Goal: Task Accomplishment & Management: Complete application form

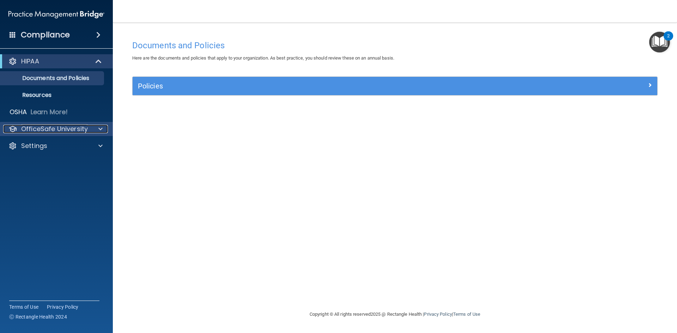
click at [93, 127] on div at bounding box center [100, 129] width 18 height 8
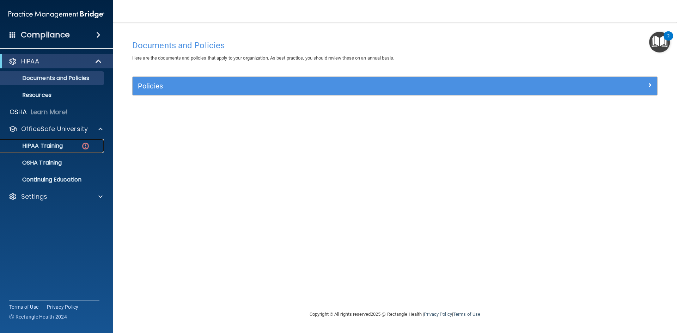
click at [75, 143] on div "HIPAA Training" at bounding box center [53, 145] width 96 height 7
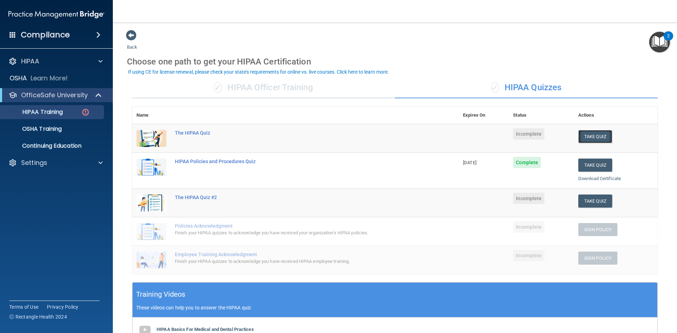
click at [589, 131] on button "Take Quiz" at bounding box center [595, 136] width 34 height 13
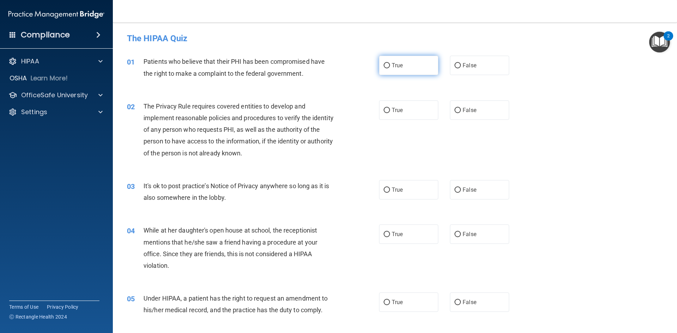
click at [384, 66] on input "True" at bounding box center [387, 65] width 6 height 5
radio input "true"
click at [386, 109] on input "True" at bounding box center [387, 110] width 6 height 5
radio input "true"
click at [385, 192] on input "True" at bounding box center [387, 190] width 6 height 5
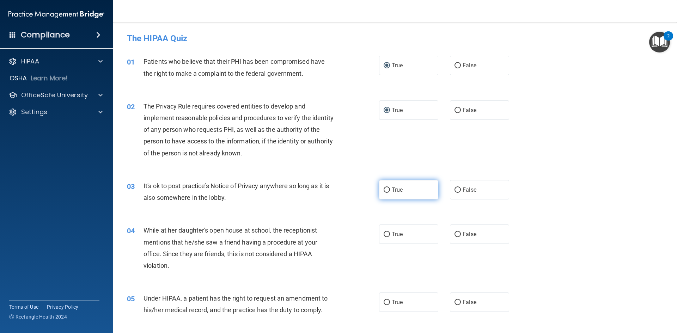
radio input "true"
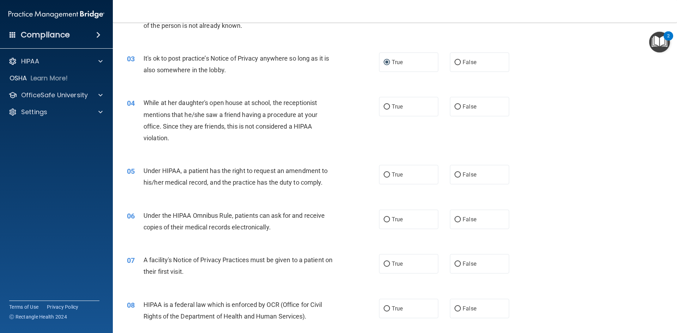
scroll to position [141, 0]
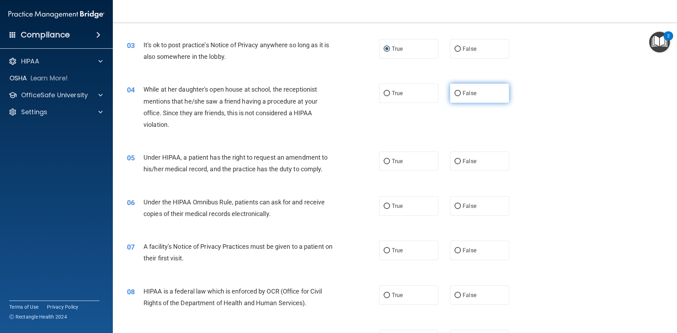
drag, startPoint x: 459, startPoint y: 95, endPoint x: 450, endPoint y: 94, distance: 8.2
click at [458, 94] on label "False" at bounding box center [479, 93] width 59 height 19
click at [458, 94] on input "False" at bounding box center [458, 93] width 6 height 5
radio input "true"
click at [458, 160] on label "False" at bounding box center [479, 161] width 59 height 19
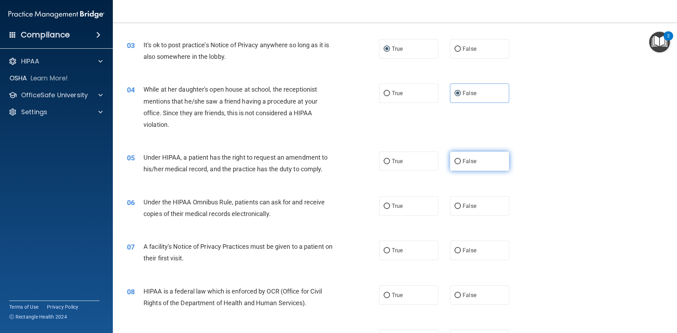
click at [458, 160] on input "False" at bounding box center [458, 161] width 6 height 5
radio input "true"
click at [388, 207] on label "True" at bounding box center [408, 205] width 59 height 19
click at [388, 207] on input "True" at bounding box center [387, 206] width 6 height 5
radio input "true"
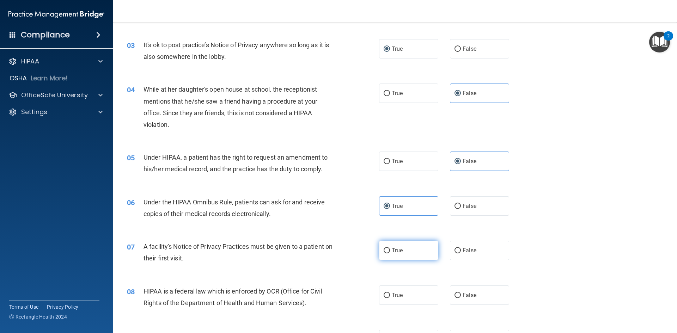
click at [384, 251] on input "True" at bounding box center [387, 250] width 6 height 5
radio input "true"
click at [384, 296] on input "True" at bounding box center [387, 295] width 6 height 5
radio input "true"
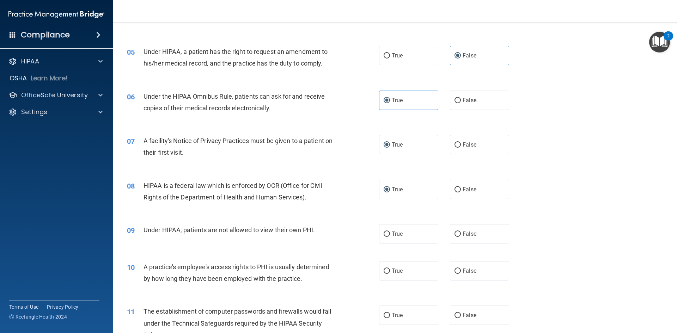
scroll to position [317, 0]
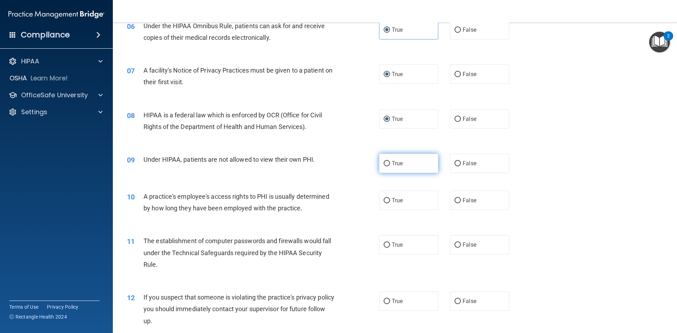
click at [384, 162] on input "True" at bounding box center [387, 163] width 6 height 5
radio input "true"
click at [463, 200] on span "False" at bounding box center [470, 200] width 14 height 7
click at [460, 200] on input "False" at bounding box center [458, 200] width 6 height 5
radio input "true"
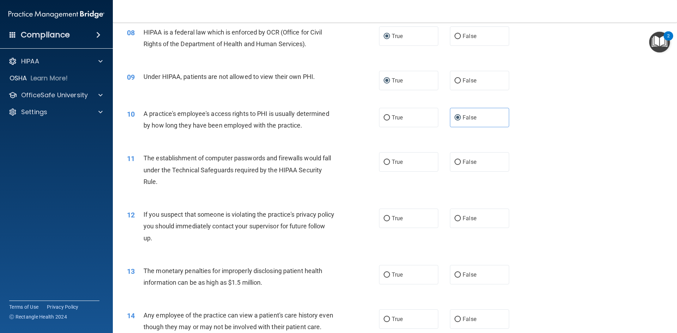
scroll to position [423, 0]
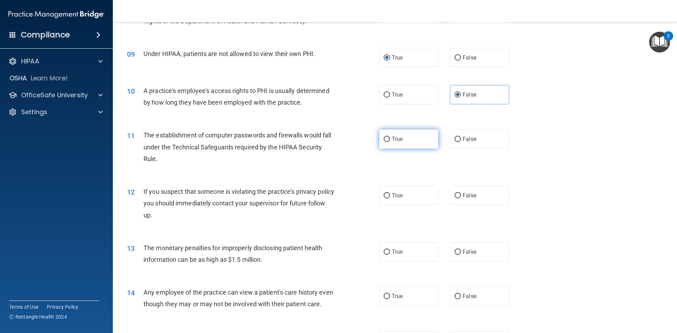
click at [392, 141] on span "True" at bounding box center [397, 139] width 11 height 7
click at [389, 141] on input "True" at bounding box center [387, 139] width 6 height 5
radio input "true"
click at [384, 193] on input "True" at bounding box center [387, 195] width 6 height 5
radio input "true"
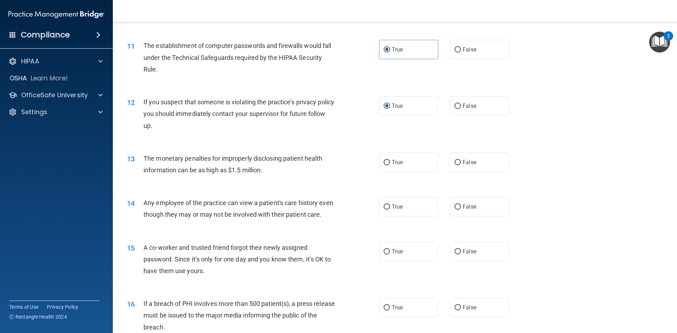
scroll to position [529, 0]
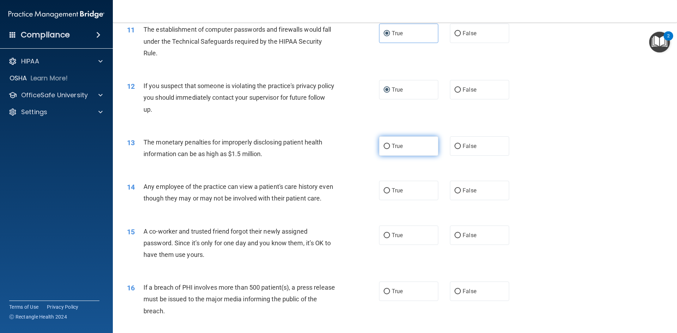
click at [380, 146] on label "True" at bounding box center [408, 145] width 59 height 19
click at [384, 146] on input "True" at bounding box center [387, 146] width 6 height 5
radio input "true"
click at [389, 192] on label "True" at bounding box center [408, 190] width 59 height 19
click at [389, 192] on input "True" at bounding box center [387, 190] width 6 height 5
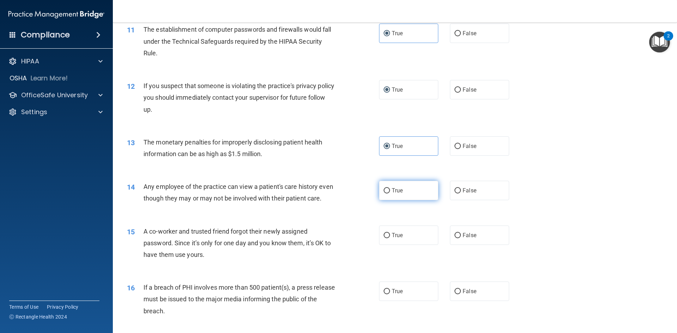
radio input "true"
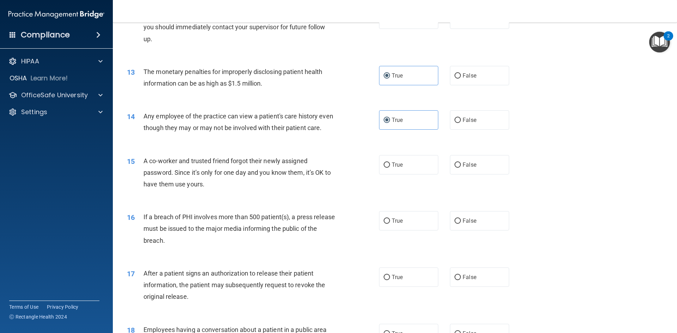
scroll to position [635, 0]
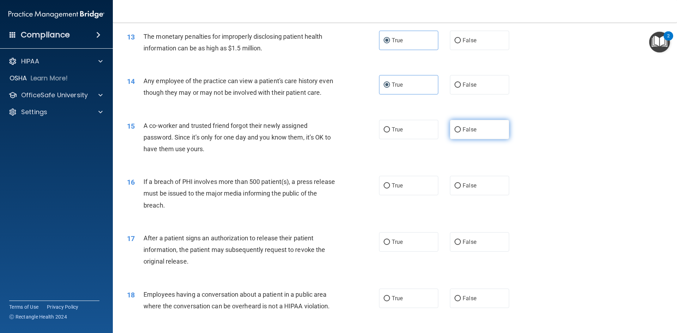
click at [455, 133] on input "False" at bounding box center [458, 129] width 6 height 5
radio input "true"
click at [387, 189] on input "True" at bounding box center [387, 185] width 6 height 5
radio input "true"
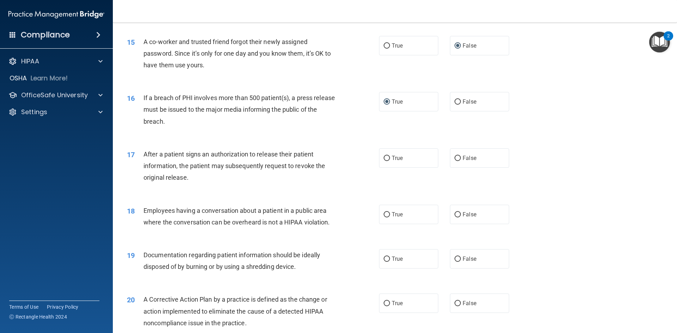
scroll to position [741, 0]
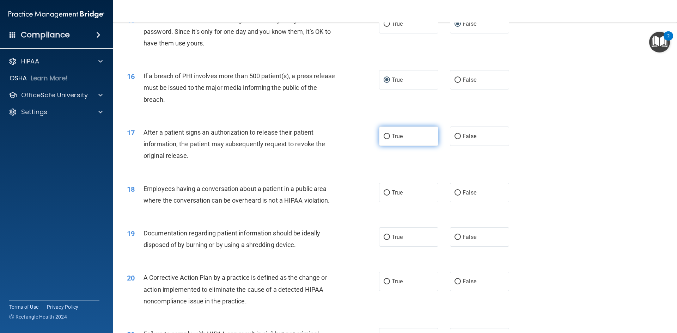
click at [386, 139] on input "True" at bounding box center [387, 136] width 6 height 5
radio input "true"
click at [472, 202] on label "False" at bounding box center [479, 192] width 59 height 19
click at [464, 196] on span "False" at bounding box center [470, 192] width 14 height 7
click at [461, 196] on input "False" at bounding box center [458, 192] width 6 height 5
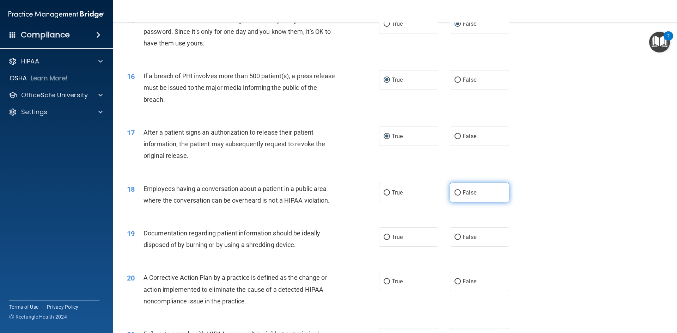
radio input "true"
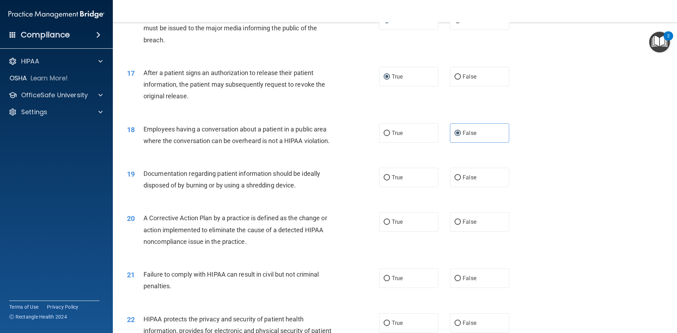
scroll to position [847, 0]
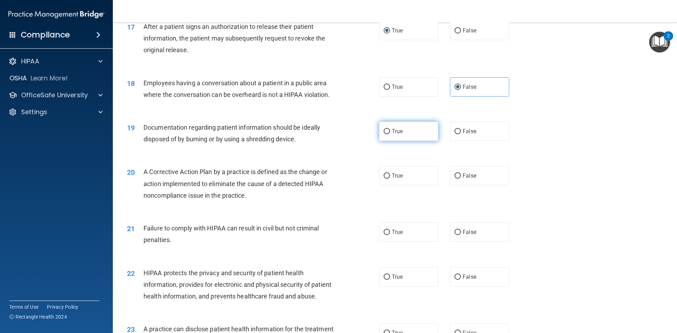
click at [387, 141] on label "True" at bounding box center [408, 131] width 59 height 19
click at [387, 134] on input "True" at bounding box center [387, 131] width 6 height 5
radio input "true"
click at [389, 186] on label "True" at bounding box center [408, 175] width 59 height 19
click at [389, 179] on input "True" at bounding box center [387, 176] width 6 height 5
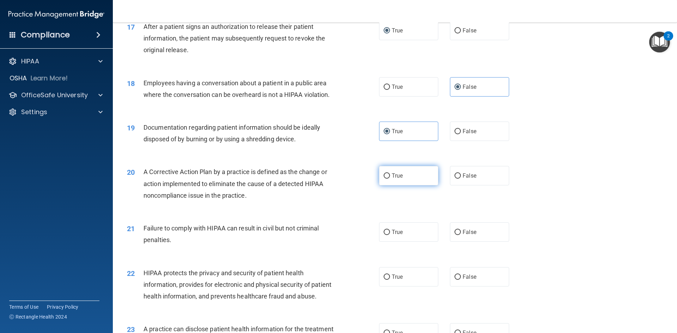
radio input "true"
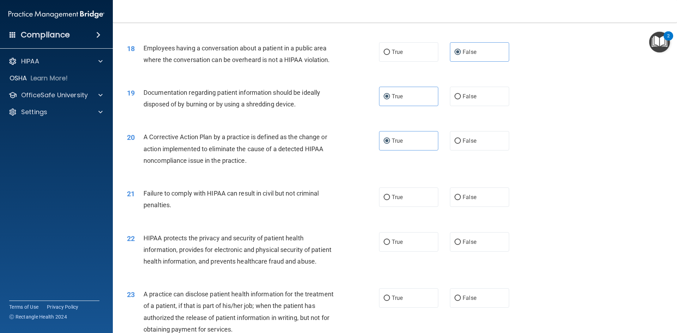
scroll to position [882, 0]
click at [468, 207] on label "False" at bounding box center [479, 196] width 59 height 19
click at [461, 200] on input "False" at bounding box center [458, 197] width 6 height 5
radio input "true"
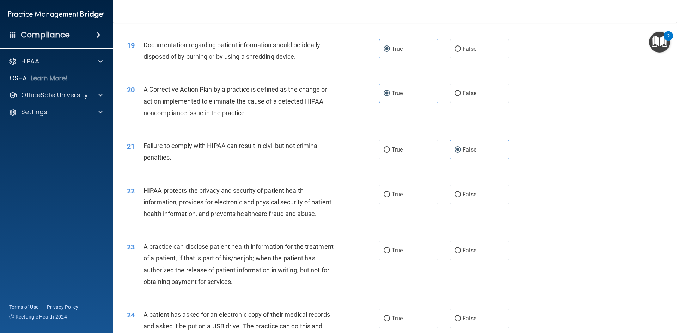
scroll to position [952, 0]
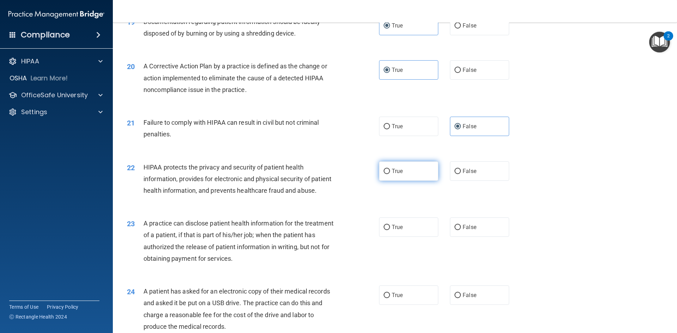
drag, startPoint x: 392, startPoint y: 183, endPoint x: 390, endPoint y: 187, distance: 4.0
click at [392, 175] on span "True" at bounding box center [397, 171] width 11 height 7
click at [390, 174] on input "True" at bounding box center [387, 171] width 6 height 5
radio input "true"
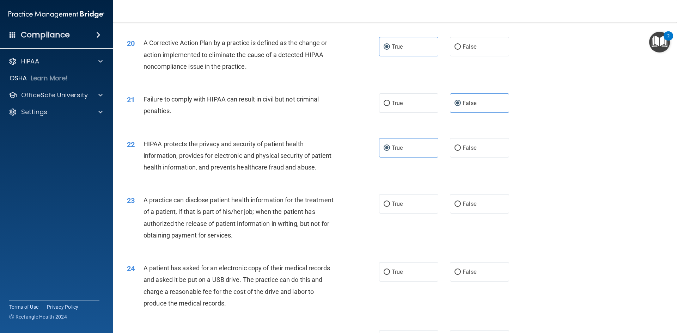
scroll to position [1023, 0]
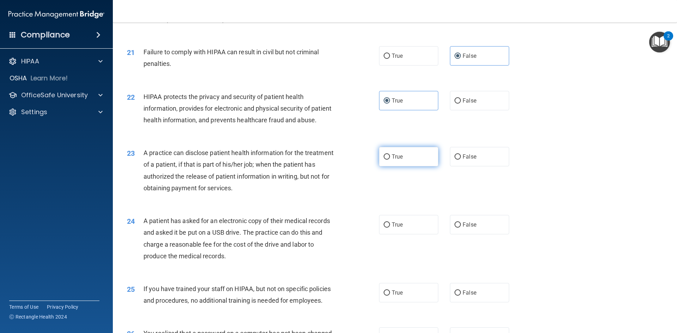
click at [387, 160] on input "True" at bounding box center [387, 156] width 6 height 5
radio input "true"
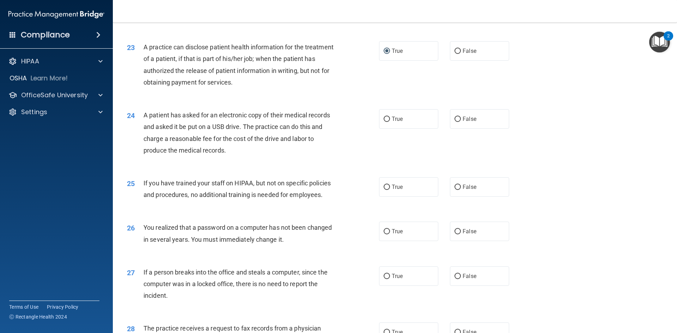
scroll to position [1164, 0]
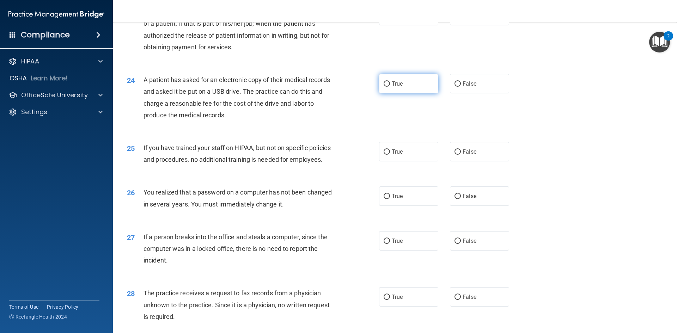
click at [379, 93] on label "True" at bounding box center [408, 83] width 59 height 19
click at [384, 87] on input "True" at bounding box center [387, 83] width 6 height 5
radio input "true"
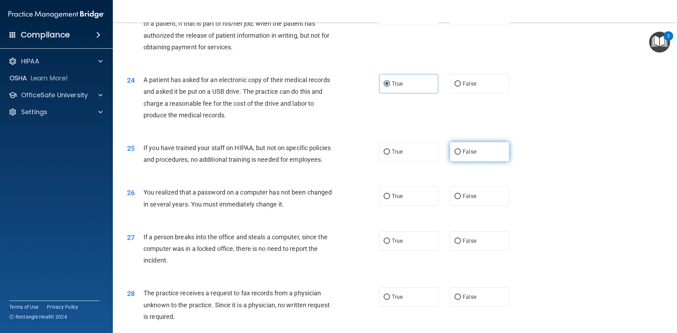
click at [464, 155] on span "False" at bounding box center [470, 151] width 14 height 7
click at [461, 155] on input "False" at bounding box center [458, 152] width 6 height 5
radio input "true"
click at [400, 200] on span "True" at bounding box center [397, 196] width 11 height 7
click at [390, 199] on input "True" at bounding box center [387, 196] width 6 height 5
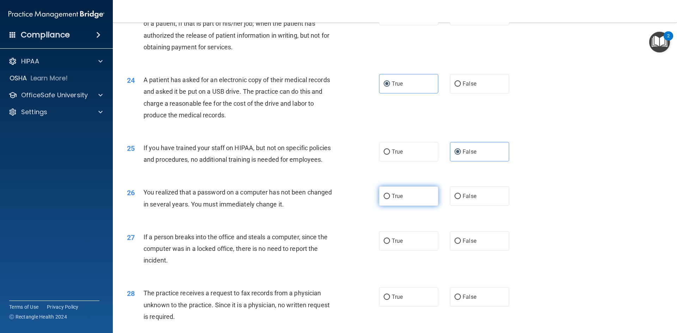
radio input "true"
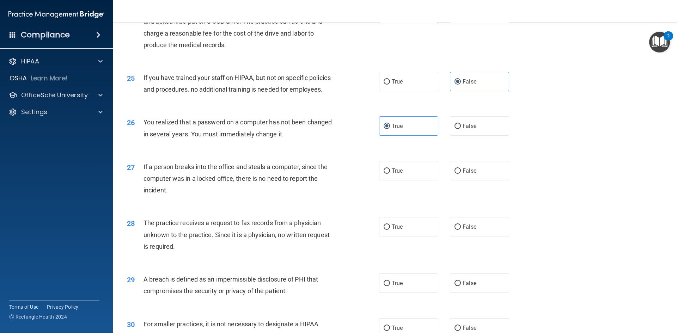
scroll to position [1234, 0]
click at [481, 180] on label "False" at bounding box center [479, 170] width 59 height 19
click at [461, 174] on input "False" at bounding box center [458, 170] width 6 height 5
radio input "true"
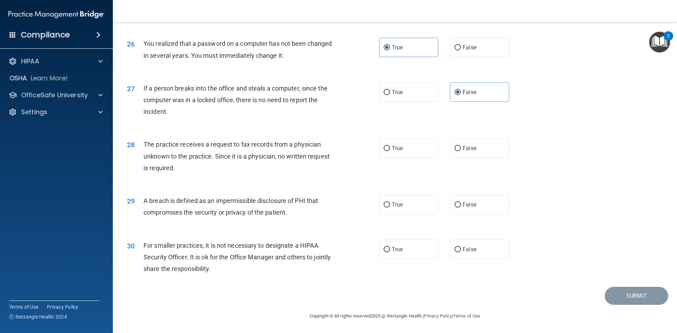
scroll to position [1336, 0]
click at [464, 154] on label "False" at bounding box center [479, 148] width 59 height 19
click at [461, 151] on input "False" at bounding box center [458, 148] width 6 height 5
radio input "true"
click at [398, 206] on span "True" at bounding box center [397, 204] width 11 height 7
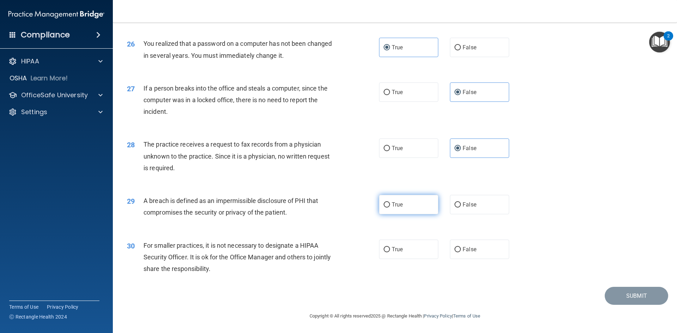
click at [390, 206] on input "True" at bounding box center [387, 204] width 6 height 5
radio input "true"
click at [463, 248] on span "False" at bounding box center [470, 249] width 14 height 7
click at [461, 248] on input "False" at bounding box center [458, 249] width 6 height 5
radio input "true"
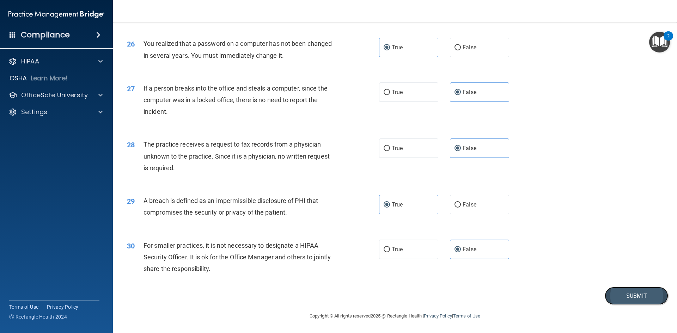
click at [637, 295] on button "Submit" at bounding box center [636, 296] width 63 height 18
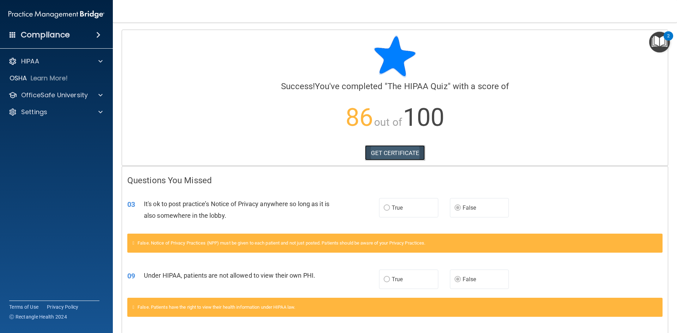
click at [398, 153] on link "GET CERTIFICATE" at bounding box center [395, 153] width 60 height 16
click at [65, 93] on p "OfficeSafe University" at bounding box center [54, 95] width 67 height 8
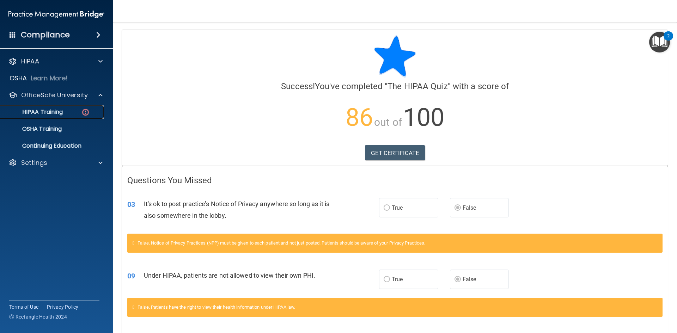
click at [68, 109] on div "HIPAA Training" at bounding box center [53, 112] width 96 height 7
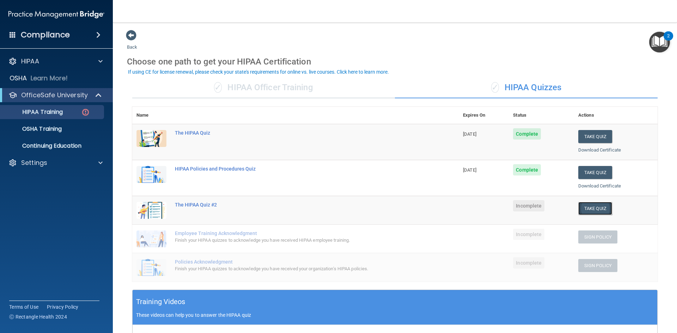
click at [591, 208] on button "Take Quiz" at bounding box center [595, 208] width 34 height 13
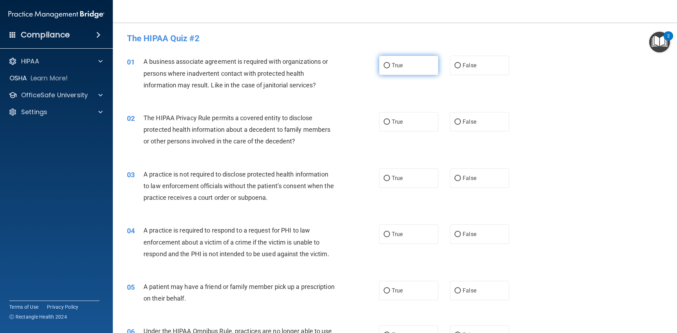
click at [387, 63] on input "True" at bounding box center [387, 65] width 6 height 5
radio input "true"
click at [469, 121] on span "False" at bounding box center [470, 122] width 14 height 7
click at [461, 121] on input "False" at bounding box center [458, 122] width 6 height 5
radio input "true"
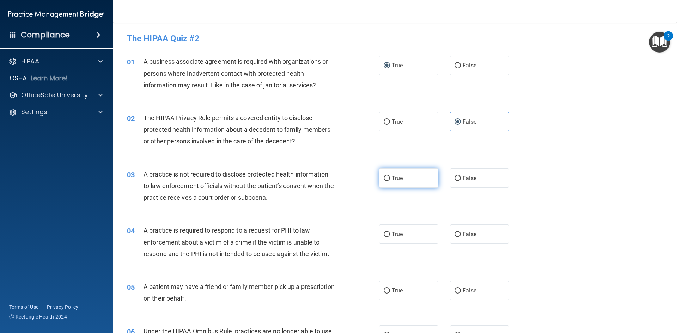
click at [381, 179] on label "True" at bounding box center [408, 178] width 59 height 19
click at [384, 179] on input "True" at bounding box center [387, 178] width 6 height 5
radio input "true"
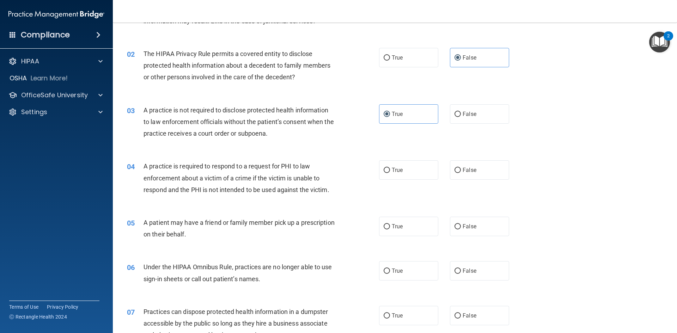
scroll to position [71, 0]
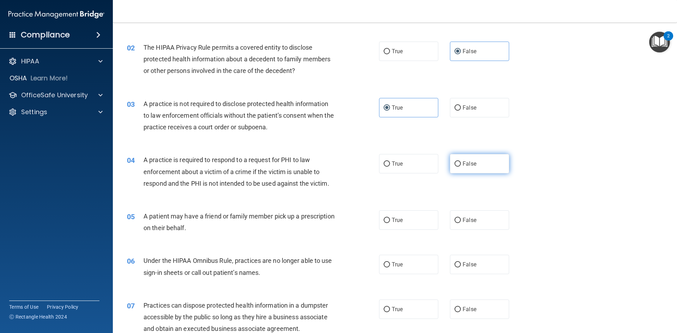
click at [463, 162] on span "False" at bounding box center [470, 163] width 14 height 7
click at [461, 162] on input "False" at bounding box center [458, 164] width 6 height 5
radio input "true"
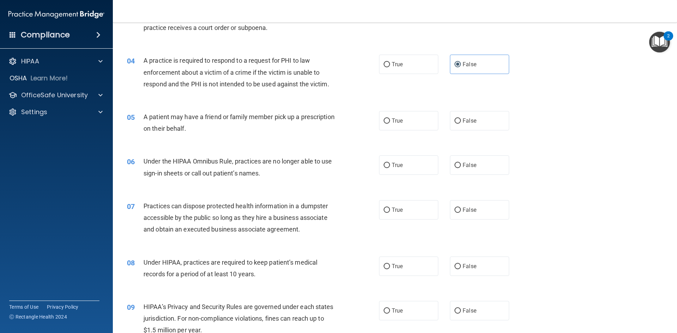
scroll to position [176, 0]
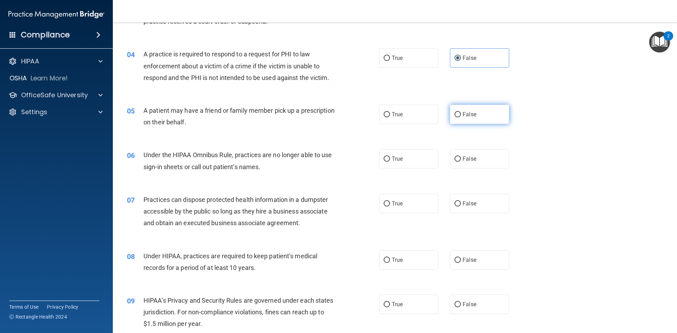
click at [457, 112] on input "False" at bounding box center [458, 114] width 6 height 5
radio input "true"
click at [380, 157] on label "True" at bounding box center [408, 158] width 59 height 19
click at [384, 157] on input "True" at bounding box center [387, 159] width 6 height 5
radio input "true"
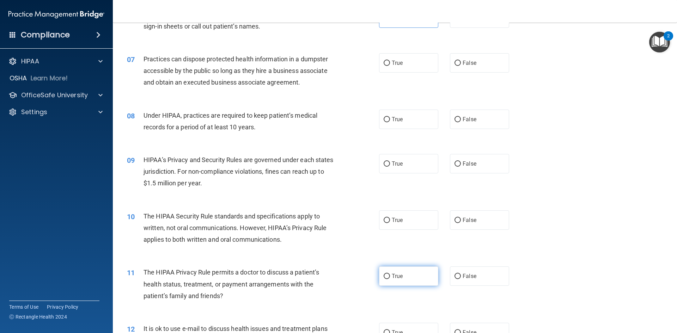
scroll to position [317, 0]
click at [463, 61] on span "False" at bounding box center [470, 62] width 14 height 7
click at [461, 61] on input "False" at bounding box center [458, 62] width 6 height 5
radio input "true"
click at [457, 120] on input "False" at bounding box center [458, 119] width 6 height 5
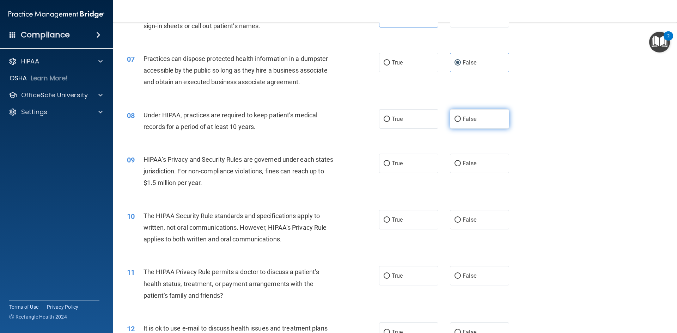
radio input "true"
click at [393, 164] on span "True" at bounding box center [397, 163] width 11 height 7
click at [390, 164] on input "True" at bounding box center [387, 163] width 6 height 5
radio input "true"
click at [403, 220] on label "True" at bounding box center [408, 219] width 59 height 19
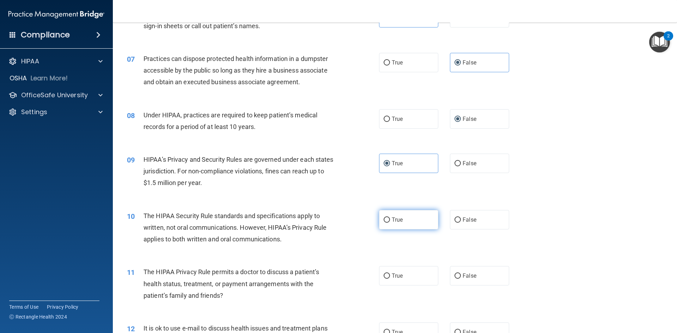
click at [390, 220] on input "True" at bounding box center [387, 220] width 6 height 5
radio input "true"
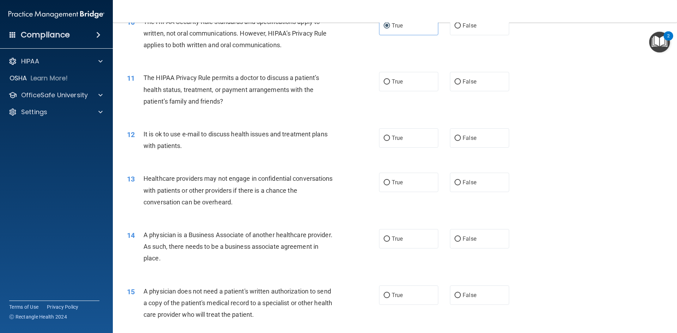
scroll to position [529, 0]
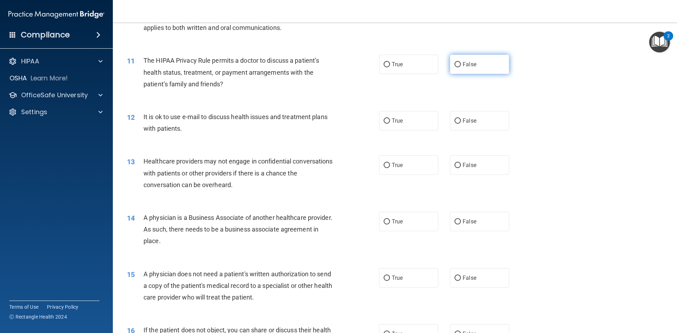
click at [463, 64] on span "False" at bounding box center [470, 64] width 14 height 7
click at [456, 65] on input "False" at bounding box center [458, 64] width 6 height 5
radio input "true"
click at [456, 121] on input "False" at bounding box center [458, 121] width 6 height 5
radio input "true"
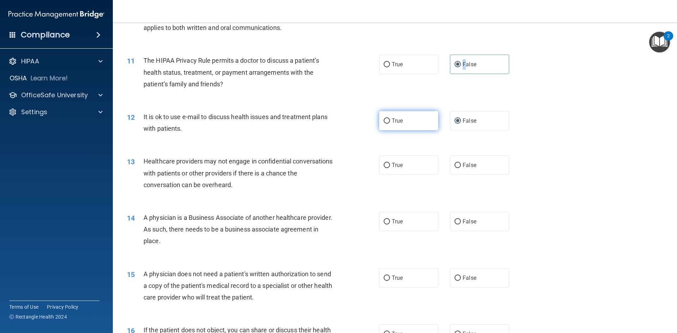
click at [384, 120] on input "True" at bounding box center [387, 121] width 6 height 5
radio input "true"
radio input "false"
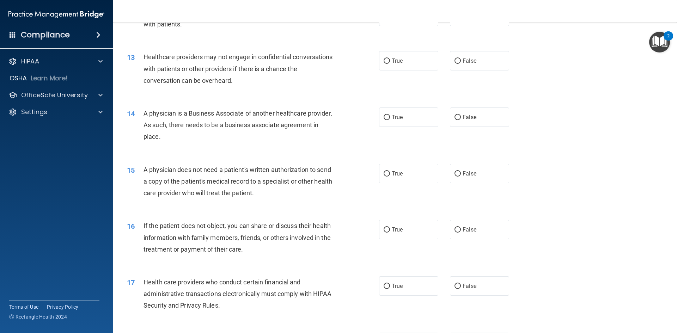
scroll to position [635, 0]
click at [392, 62] on span "True" at bounding box center [397, 59] width 11 height 7
click at [390, 62] on input "True" at bounding box center [387, 59] width 6 height 5
radio input "true"
click at [392, 117] on span "True" at bounding box center [397, 116] width 11 height 7
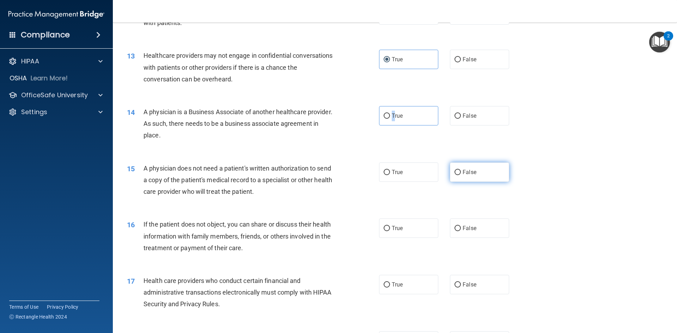
click at [455, 175] on input "False" at bounding box center [458, 172] width 6 height 5
radio input "true"
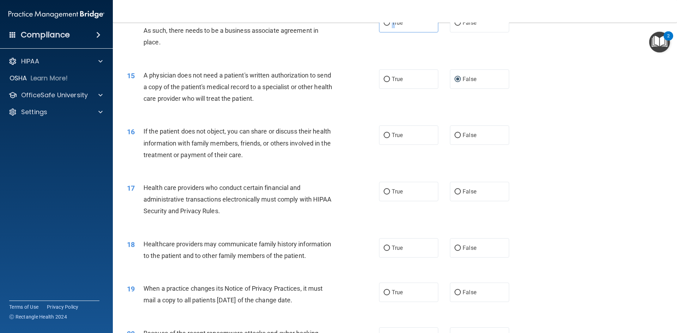
scroll to position [741, 0]
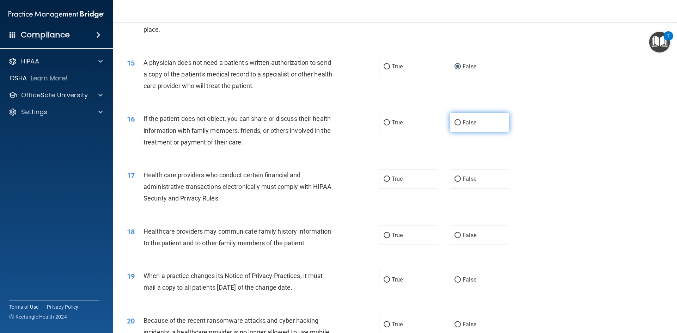
click at [455, 122] on input "False" at bounding box center [458, 122] width 6 height 5
radio input "true"
click at [385, 123] on input "True" at bounding box center [387, 122] width 6 height 5
radio input "true"
radio input "false"
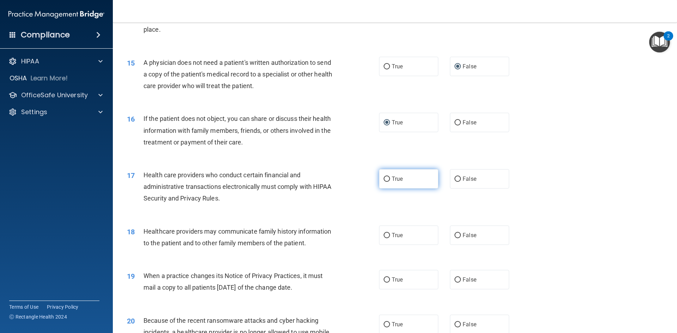
click at [385, 179] on input "True" at bounding box center [387, 179] width 6 height 5
radio input "true"
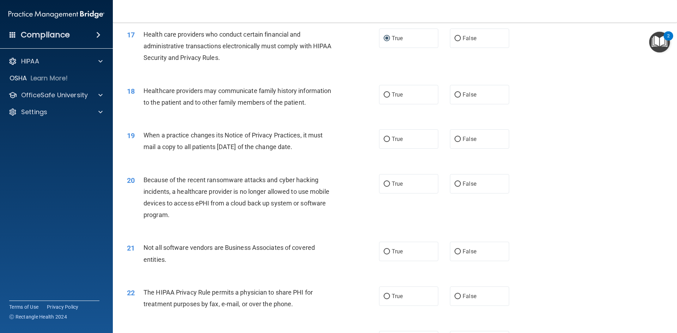
scroll to position [882, 0]
click at [459, 95] on label "False" at bounding box center [479, 94] width 59 height 19
click at [459, 95] on input "False" at bounding box center [458, 94] width 6 height 5
radio input "true"
click at [385, 138] on input "True" at bounding box center [387, 138] width 6 height 5
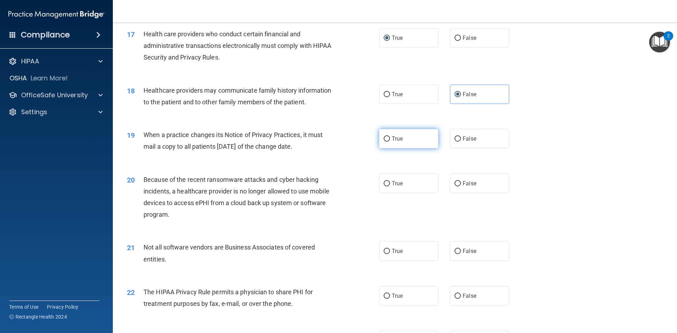
radio input "true"
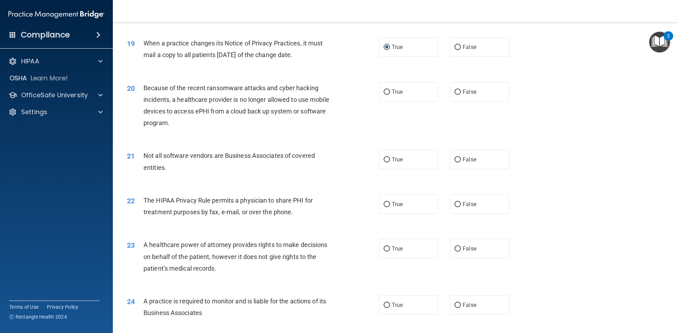
scroll to position [988, 0]
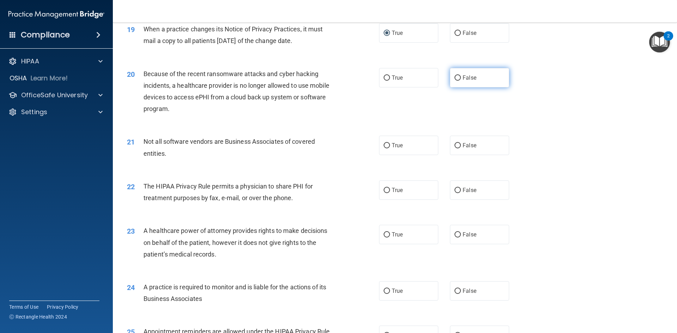
click at [459, 77] on label "False" at bounding box center [479, 77] width 59 height 19
click at [459, 77] on input "False" at bounding box center [458, 77] width 6 height 5
radio input "true"
click at [386, 146] on input "True" at bounding box center [387, 145] width 6 height 5
radio input "true"
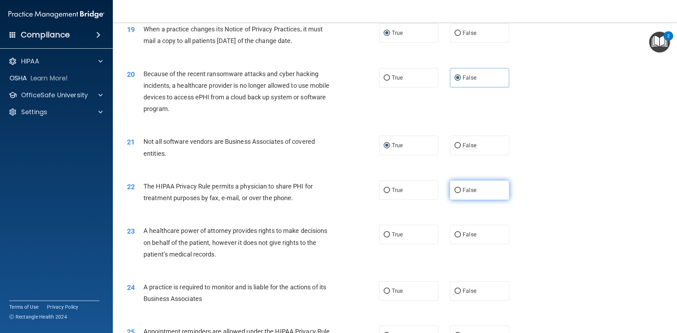
click at [466, 192] on span "False" at bounding box center [470, 190] width 14 height 7
click at [461, 192] on input "False" at bounding box center [458, 190] width 6 height 5
radio input "true"
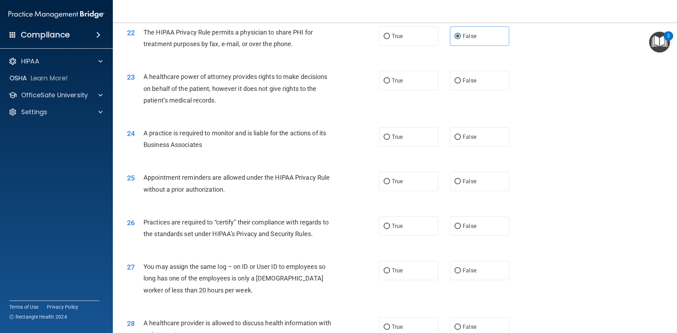
scroll to position [1164, 0]
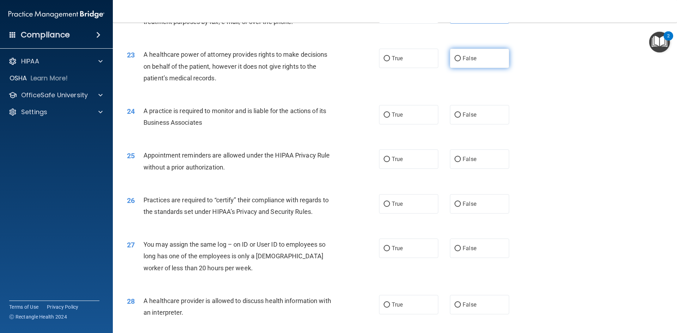
click at [458, 59] on label "False" at bounding box center [479, 58] width 59 height 19
click at [458, 59] on input "False" at bounding box center [458, 58] width 6 height 5
radio input "true"
click at [393, 110] on label "True" at bounding box center [408, 114] width 59 height 19
click at [390, 113] on input "True" at bounding box center [387, 115] width 6 height 5
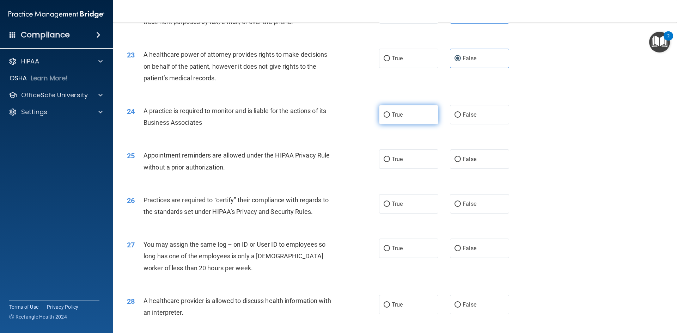
radio input "true"
click at [463, 160] on span "False" at bounding box center [470, 159] width 14 height 7
click at [461, 160] on input "False" at bounding box center [458, 159] width 6 height 5
radio input "true"
click at [392, 205] on span "True" at bounding box center [397, 204] width 11 height 7
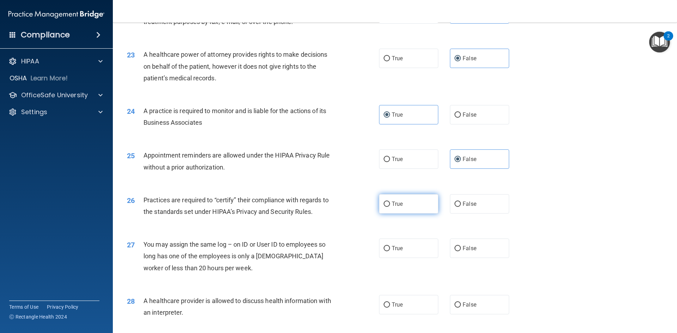
click at [390, 205] on input "True" at bounding box center [387, 204] width 6 height 5
radio input "true"
click at [457, 249] on input "False" at bounding box center [458, 248] width 6 height 5
radio input "true"
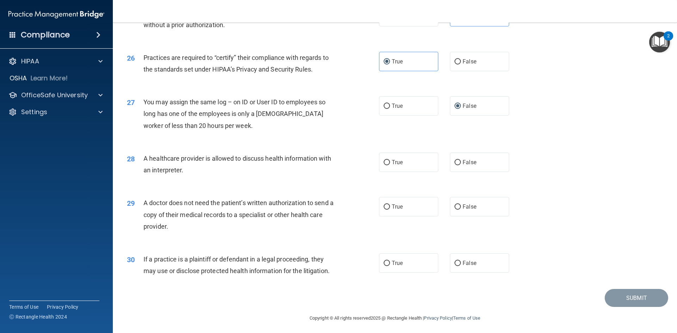
scroll to position [1309, 0]
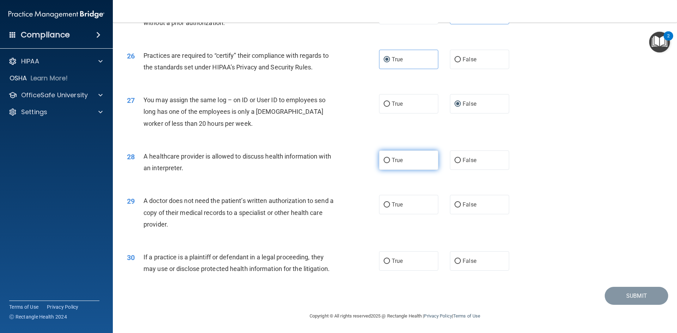
click at [385, 160] on input "True" at bounding box center [387, 160] width 6 height 5
radio input "true"
click at [455, 205] on input "False" at bounding box center [458, 204] width 6 height 5
radio input "true"
click at [384, 262] on input "True" at bounding box center [387, 261] width 6 height 5
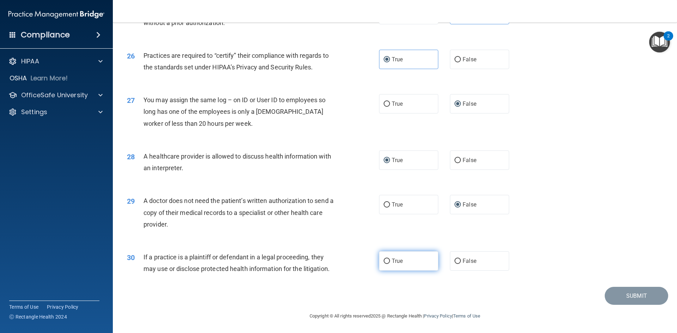
radio input "true"
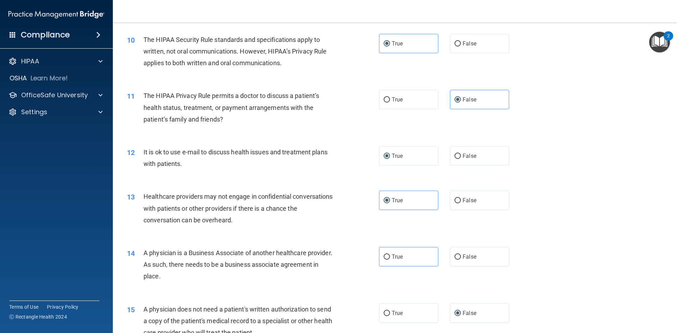
scroll to position [529, 0]
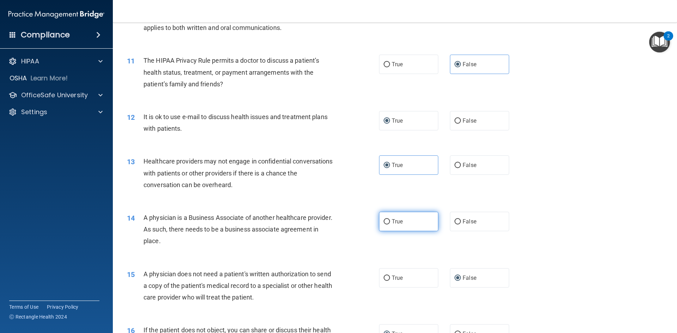
click at [392, 219] on span "True" at bounding box center [397, 221] width 11 height 7
click at [390, 219] on input "True" at bounding box center [387, 221] width 6 height 5
radio input "true"
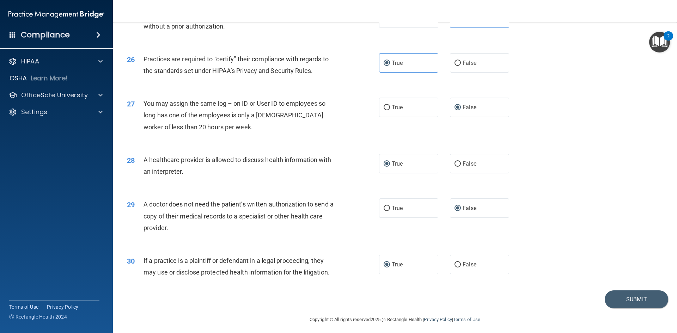
scroll to position [1309, 0]
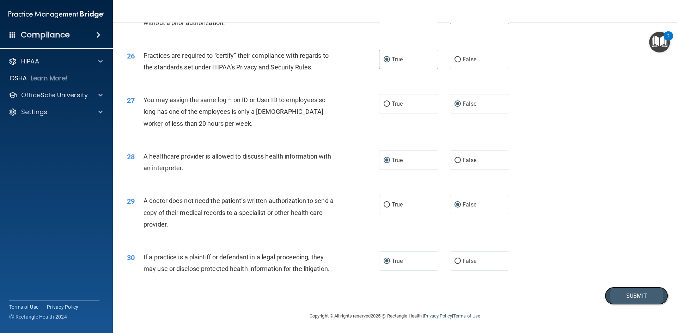
click at [629, 294] on button "Submit" at bounding box center [636, 296] width 63 height 18
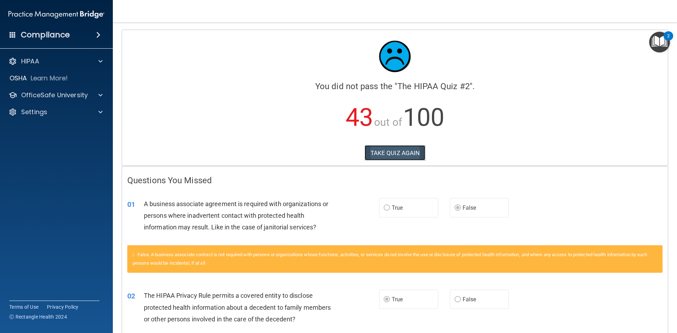
click at [394, 153] on button "TAKE QUIZ AGAIN" at bounding box center [395, 153] width 61 height 16
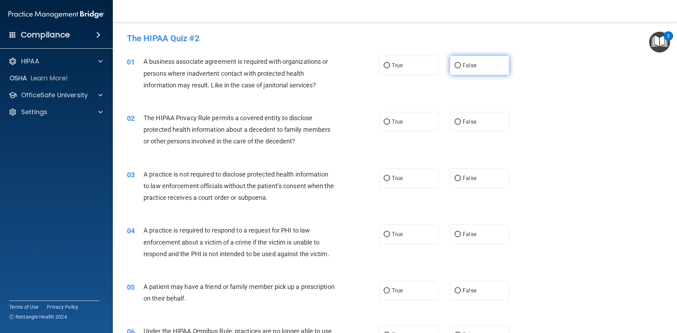
click at [457, 65] on input "False" at bounding box center [458, 65] width 6 height 5
radio input "true"
click at [387, 121] on input "True" at bounding box center [387, 122] width 6 height 5
radio input "true"
click at [456, 179] on input "False" at bounding box center [458, 178] width 6 height 5
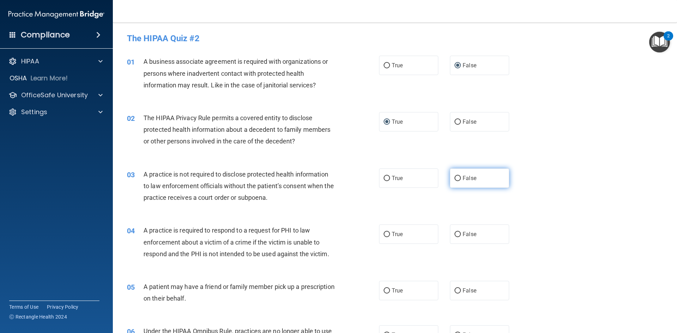
radio input "true"
click at [386, 233] on input "True" at bounding box center [387, 234] width 6 height 5
radio input "true"
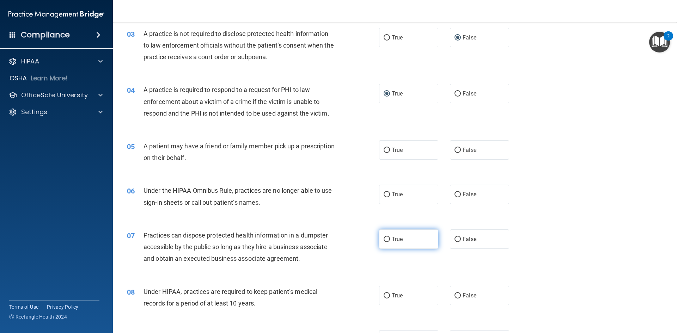
scroll to position [141, 0]
click at [386, 150] on input "True" at bounding box center [387, 149] width 6 height 5
radio input "true"
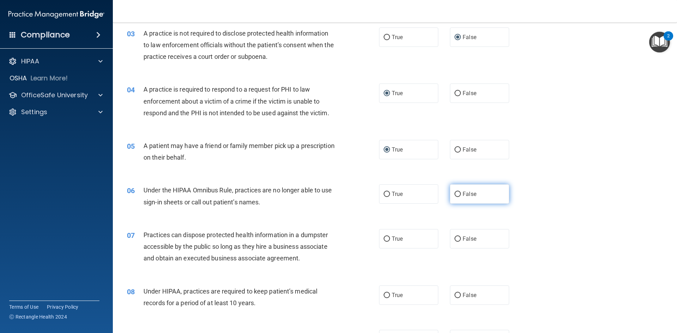
click at [456, 195] on input "False" at bounding box center [458, 194] width 6 height 5
radio input "true"
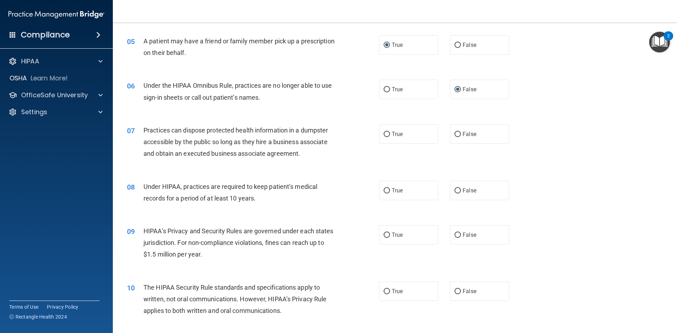
scroll to position [247, 0]
click at [455, 134] on input "False" at bounding box center [458, 133] width 6 height 5
radio input "true"
click at [451, 186] on label "False" at bounding box center [479, 189] width 59 height 19
click at [455, 187] on input "False" at bounding box center [458, 189] width 6 height 5
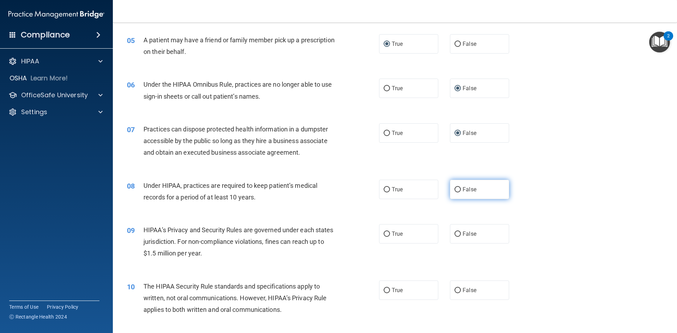
radio input "true"
click at [455, 188] on input "False" at bounding box center [458, 189] width 6 height 5
click at [455, 233] on input "False" at bounding box center [458, 234] width 6 height 5
radio input "true"
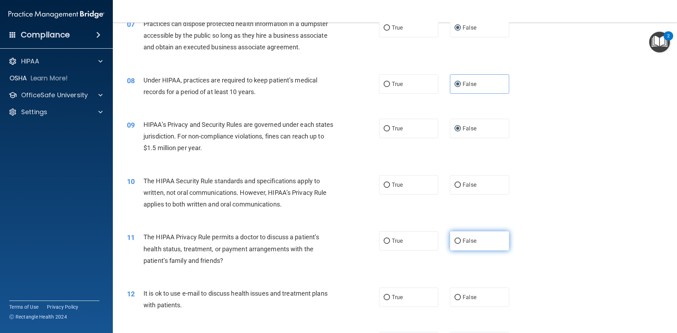
scroll to position [353, 0]
click at [387, 186] on input "True" at bounding box center [387, 184] width 6 height 5
radio input "true"
click at [384, 241] on input "True" at bounding box center [387, 240] width 6 height 5
radio input "true"
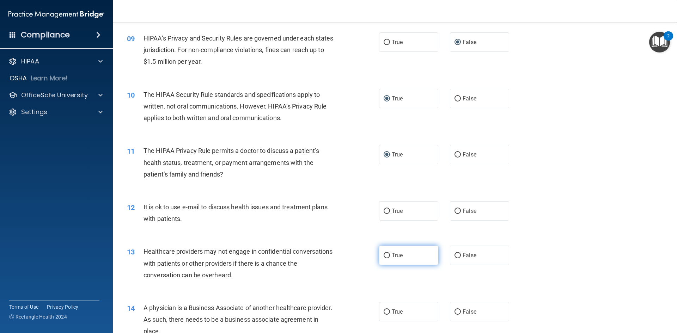
scroll to position [459, 0]
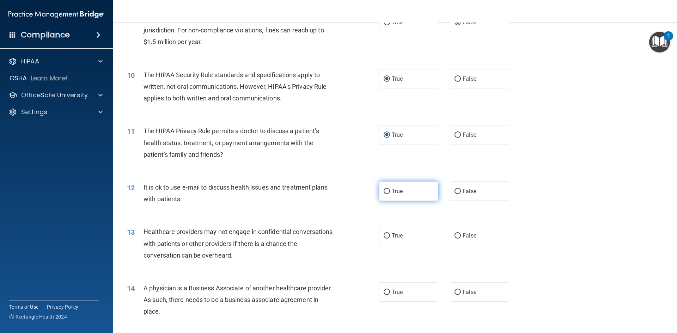
click at [387, 192] on input "True" at bounding box center [387, 191] width 6 height 5
radio input "true"
click at [455, 234] on input "False" at bounding box center [458, 235] width 6 height 5
radio input "true"
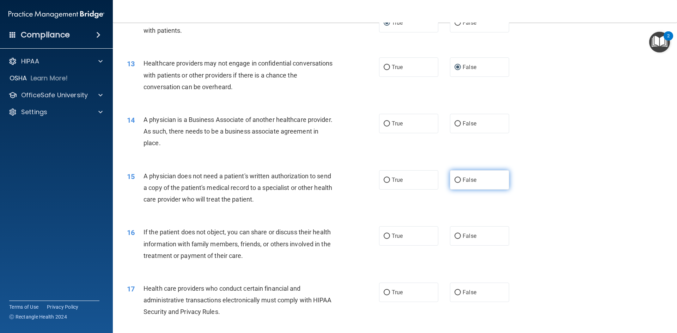
scroll to position [670, 0]
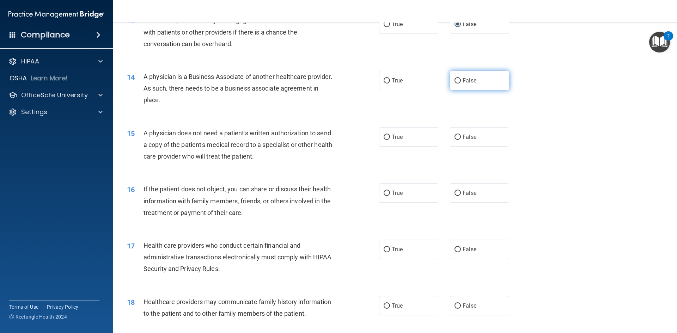
click at [457, 79] on input "False" at bounding box center [458, 80] width 6 height 5
radio input "true"
click at [382, 134] on label "True" at bounding box center [408, 136] width 59 height 19
click at [384, 135] on input "True" at bounding box center [387, 137] width 6 height 5
radio input "true"
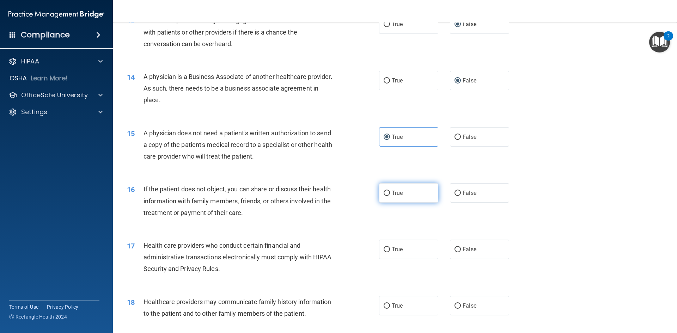
click at [384, 191] on input "True" at bounding box center [387, 193] width 6 height 5
radio input "true"
click at [386, 248] on input "True" at bounding box center [387, 249] width 6 height 5
radio input "true"
click at [457, 304] on input "False" at bounding box center [458, 306] width 6 height 5
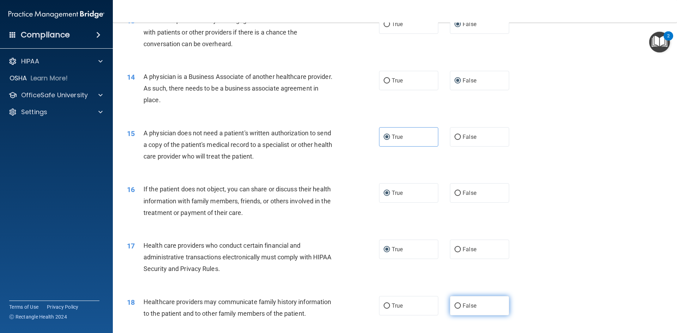
radio input "true"
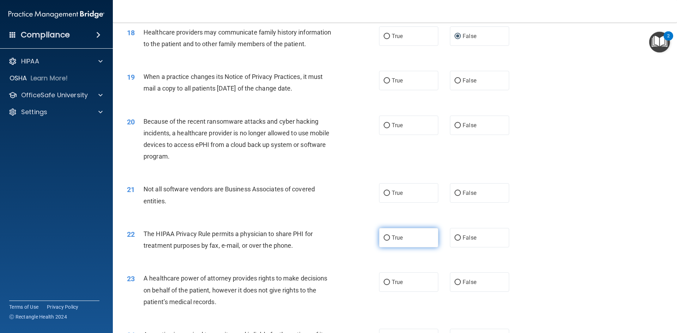
scroll to position [952, 0]
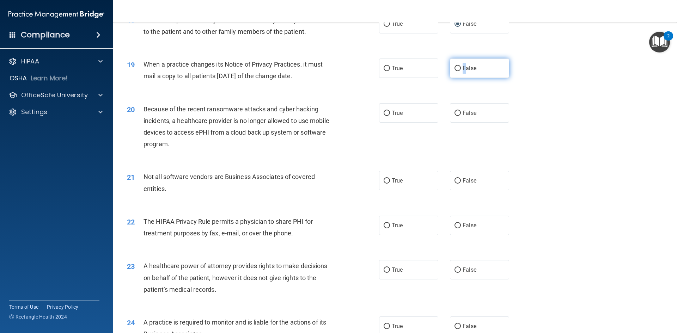
drag, startPoint x: 462, startPoint y: 64, endPoint x: 457, endPoint y: 69, distance: 6.2
click at [461, 66] on label "False" at bounding box center [479, 68] width 59 height 19
click at [455, 69] on input "False" at bounding box center [458, 68] width 6 height 5
radio input "true"
click at [456, 113] on input "False" at bounding box center [458, 113] width 6 height 5
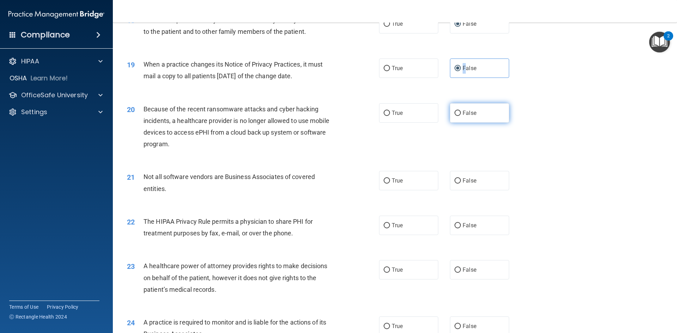
radio input "true"
click at [384, 180] on input "True" at bounding box center [387, 180] width 6 height 5
radio input "true"
click at [384, 223] on input "True" at bounding box center [387, 225] width 6 height 5
radio input "true"
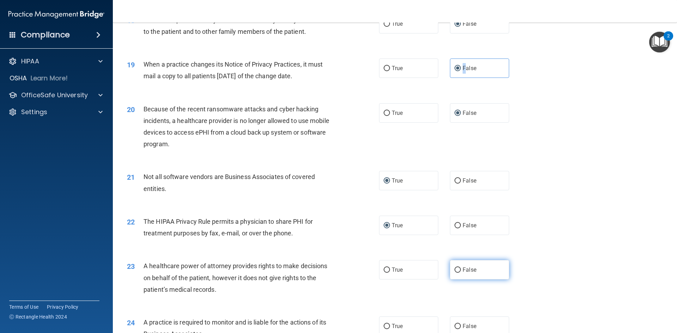
click at [457, 272] on input "False" at bounding box center [458, 270] width 6 height 5
radio input "true"
click at [385, 324] on input "True" at bounding box center [387, 326] width 6 height 5
radio input "true"
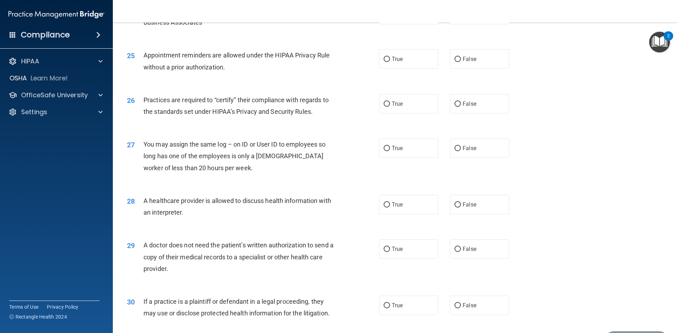
scroll to position [1273, 0]
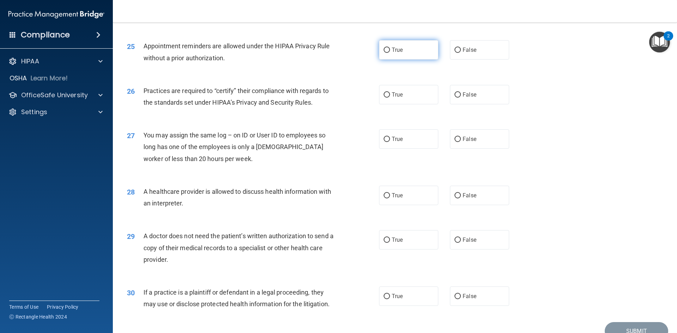
click at [385, 49] on input "True" at bounding box center [387, 50] width 6 height 5
radio input "true"
click at [386, 97] on input "True" at bounding box center [387, 94] width 6 height 5
radio input "true"
click at [457, 139] on input "False" at bounding box center [458, 139] width 6 height 5
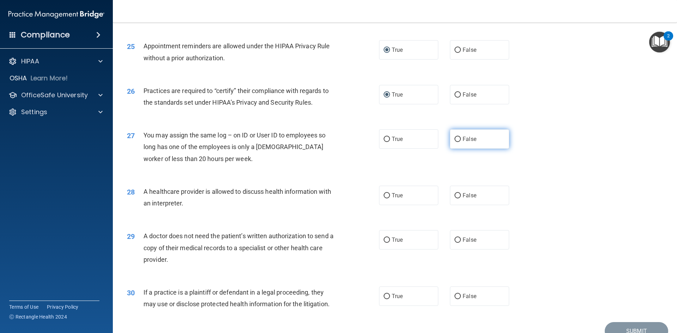
radio input "true"
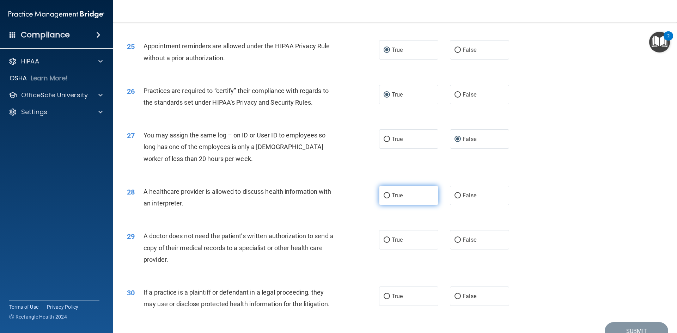
click at [382, 192] on label "True" at bounding box center [408, 195] width 59 height 19
click at [384, 193] on input "True" at bounding box center [387, 195] width 6 height 5
radio input "true"
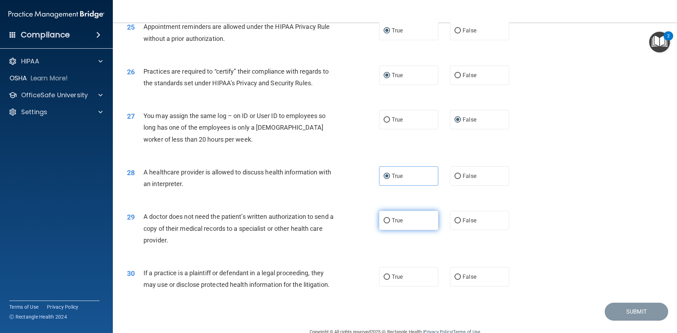
scroll to position [1309, 0]
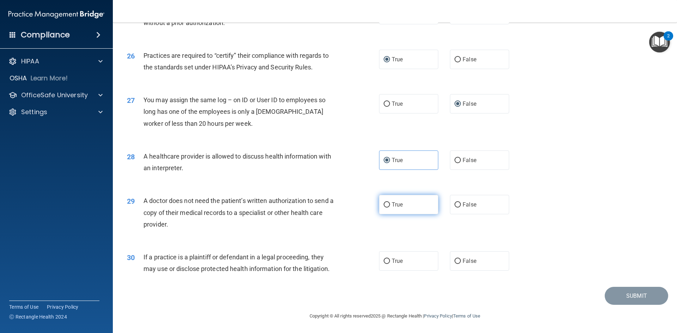
click at [380, 204] on label "True" at bounding box center [408, 204] width 59 height 19
click at [384, 204] on input "True" at bounding box center [387, 204] width 6 height 5
radio input "true"
click at [384, 261] on input "True" at bounding box center [387, 261] width 6 height 5
radio input "true"
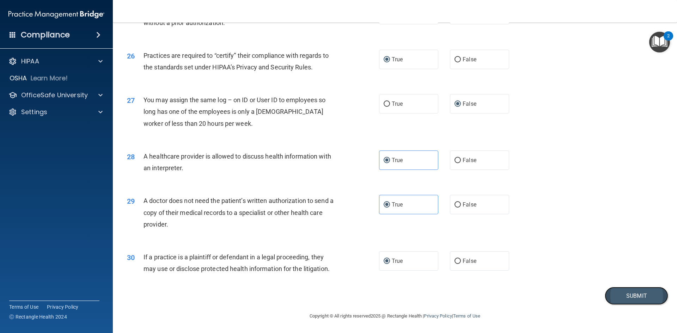
click at [624, 296] on button "Submit" at bounding box center [636, 296] width 63 height 18
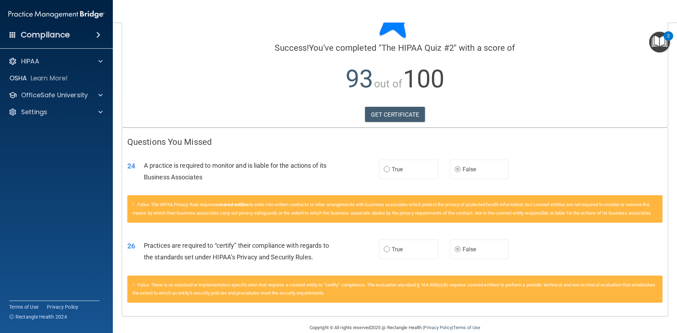
scroll to position [59, 0]
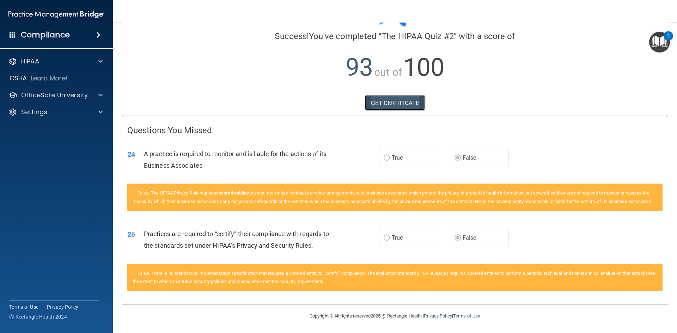
click at [397, 95] on link "GET CERTIFICATE" at bounding box center [395, 103] width 60 height 16
